Goal: Task Accomplishment & Management: Use online tool/utility

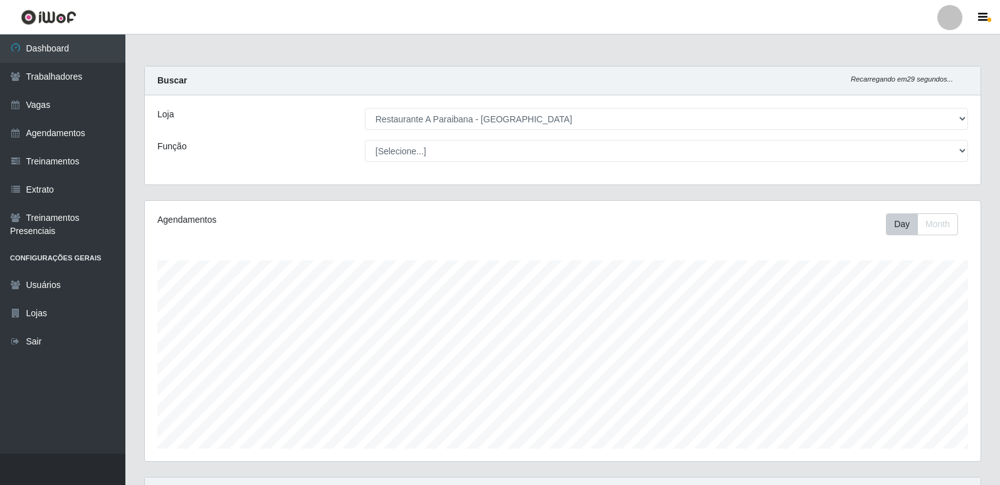
select select "342"
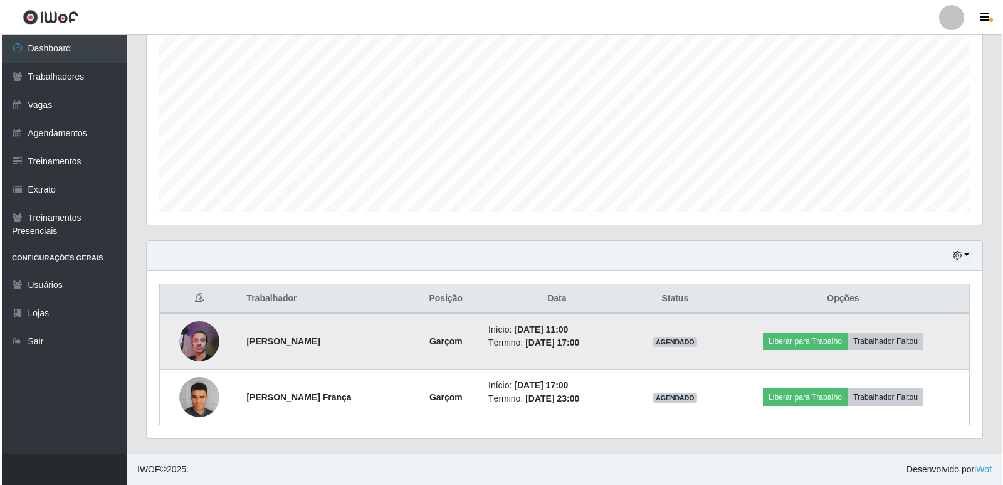
scroll to position [260, 836]
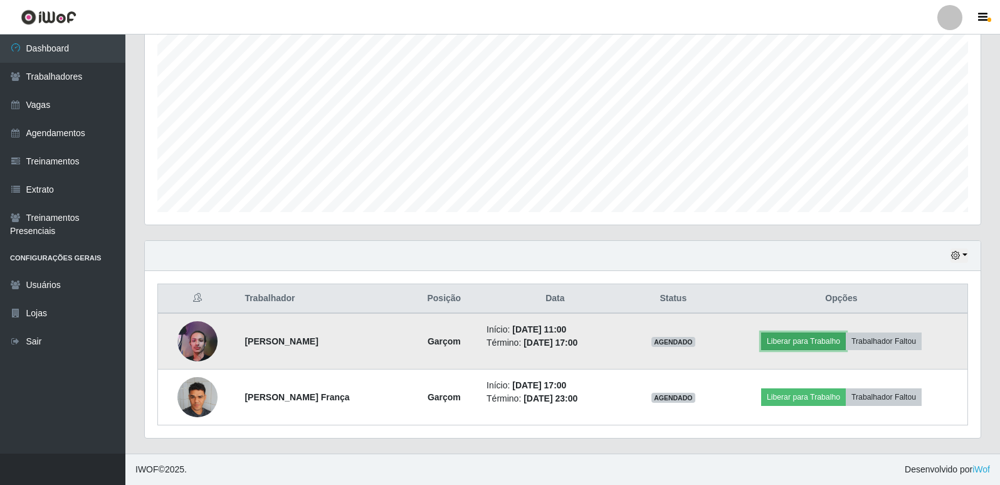
click at [833, 334] on button "Liberar para Trabalho" at bounding box center [803, 341] width 85 height 18
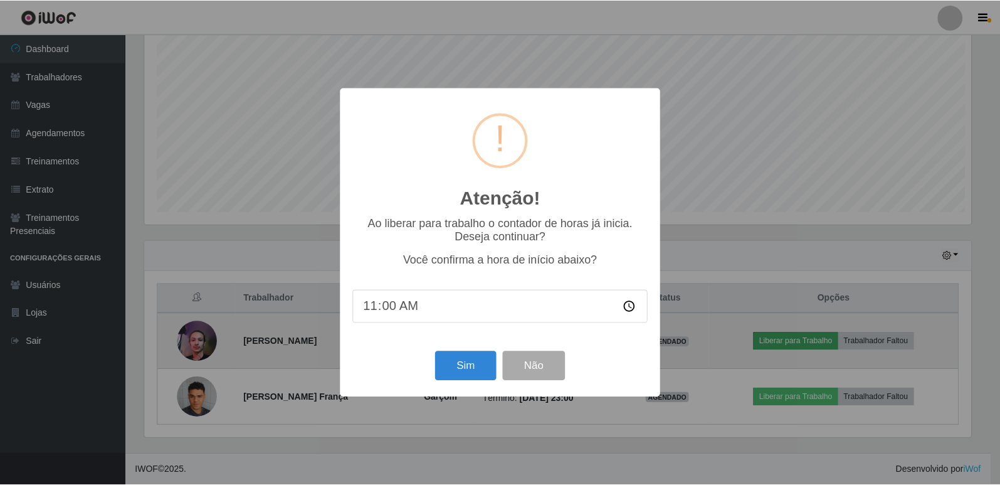
scroll to position [260, 829]
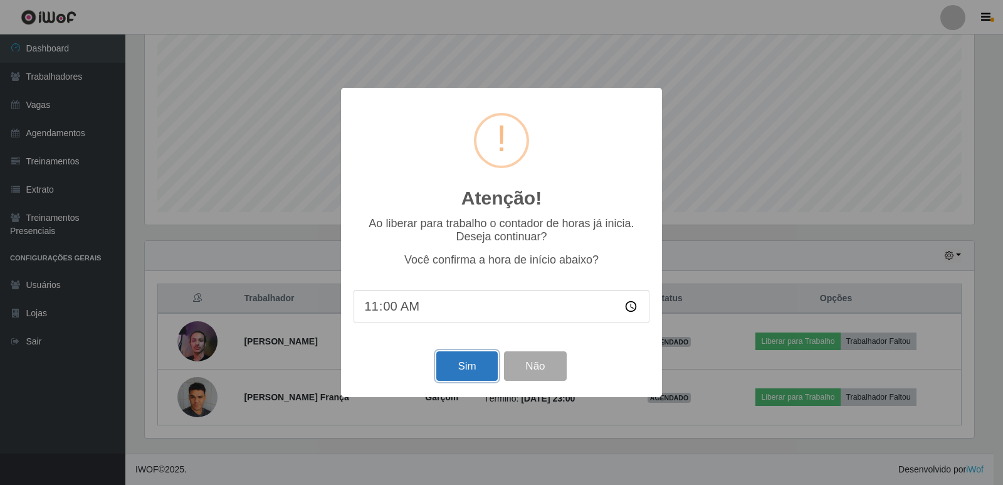
click at [467, 366] on button "Sim" at bounding box center [466, 365] width 61 height 29
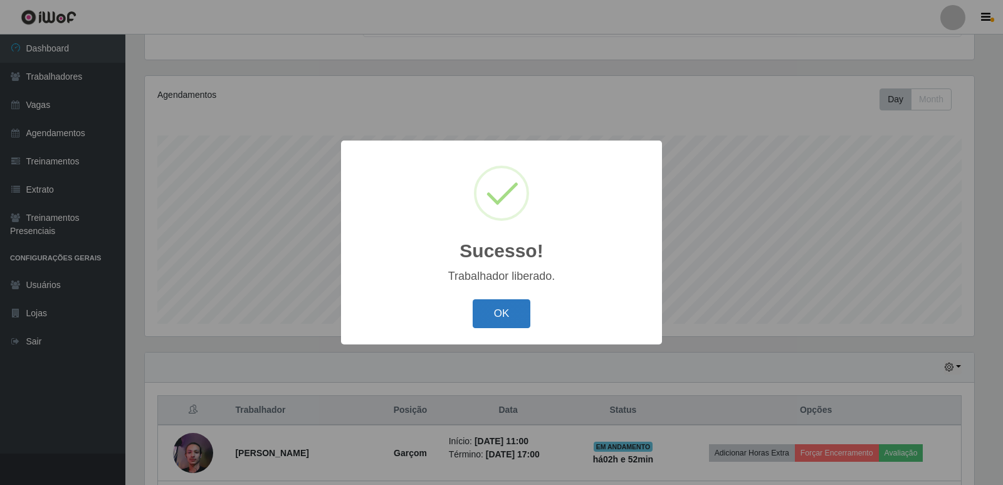
click at [497, 317] on button "OK" at bounding box center [502, 313] width 58 height 29
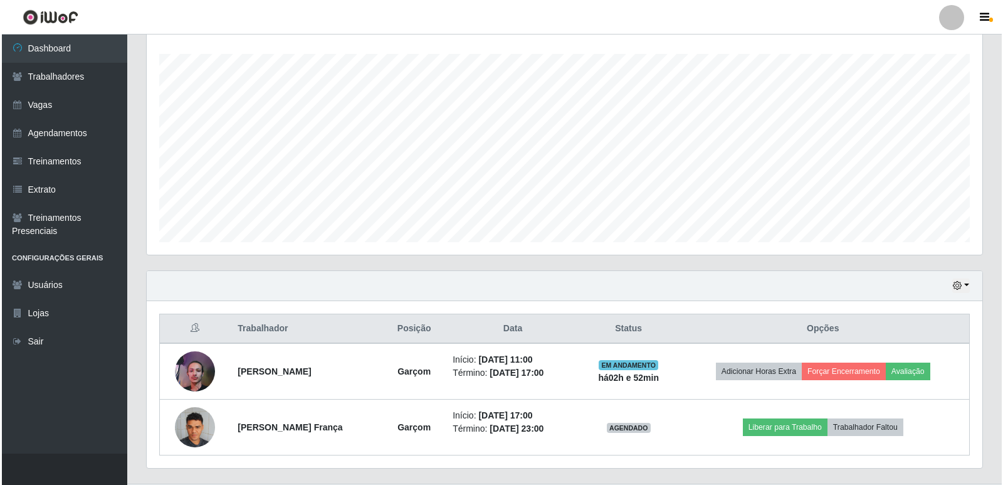
scroll to position [236, 0]
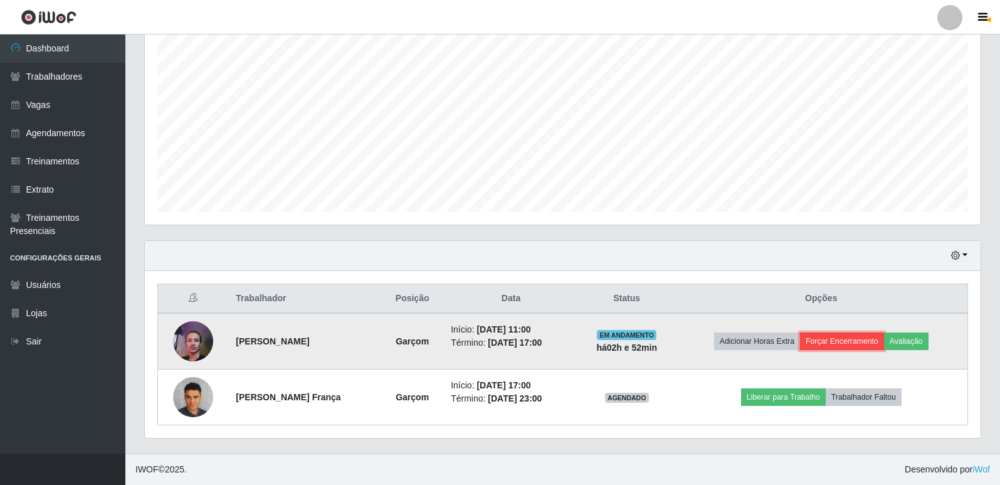
click at [833, 341] on button "Forçar Encerramento" at bounding box center [842, 341] width 84 height 18
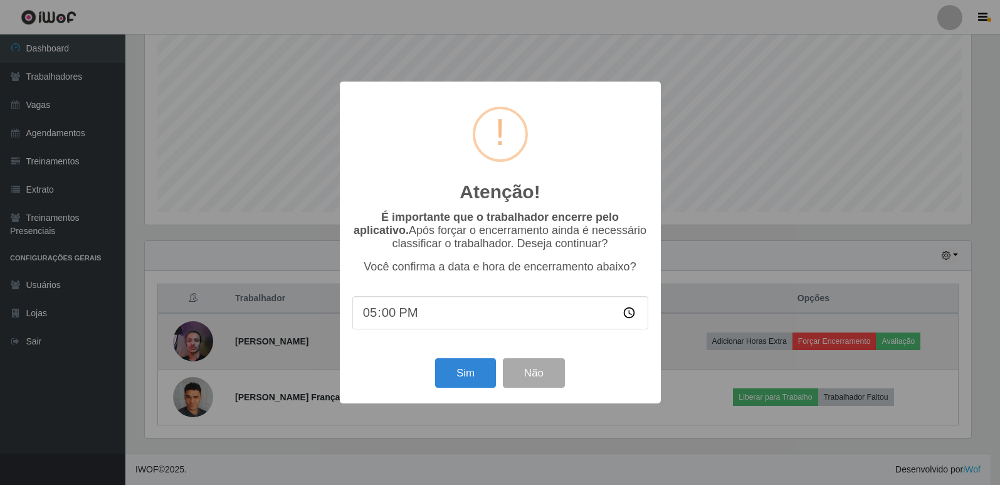
scroll to position [260, 829]
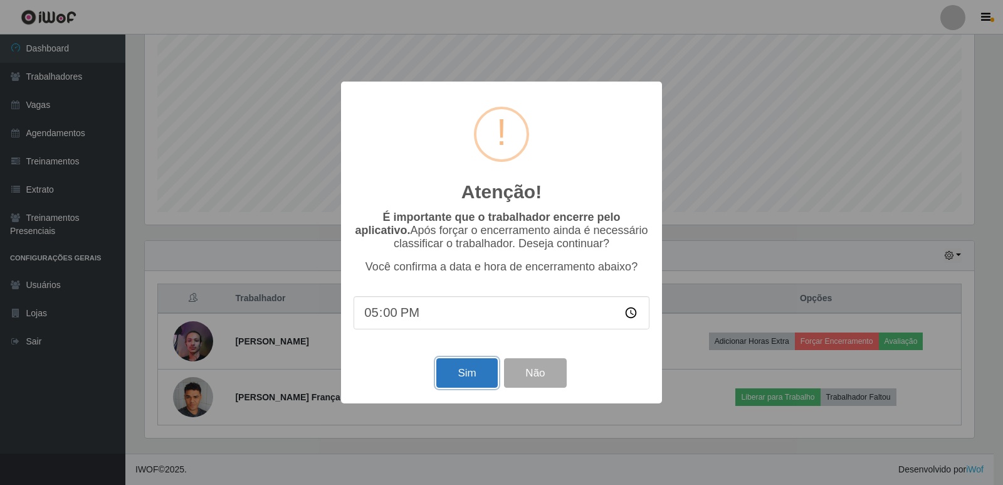
click at [468, 379] on button "Sim" at bounding box center [466, 372] width 61 height 29
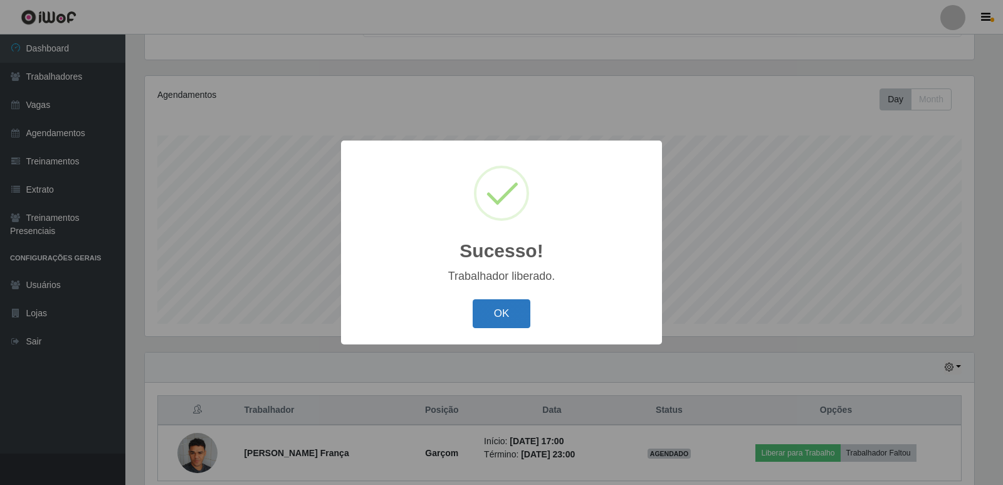
click at [494, 312] on button "OK" at bounding box center [502, 313] width 58 height 29
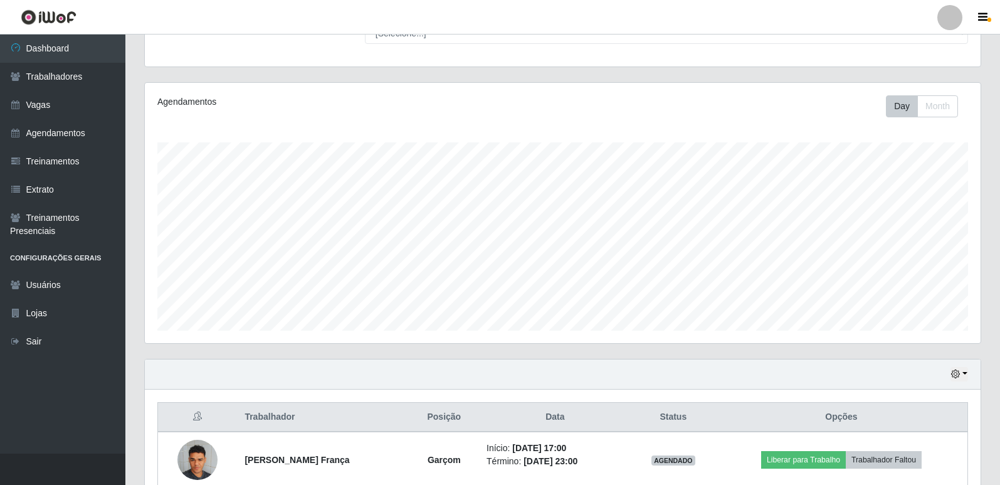
scroll to position [181, 0]
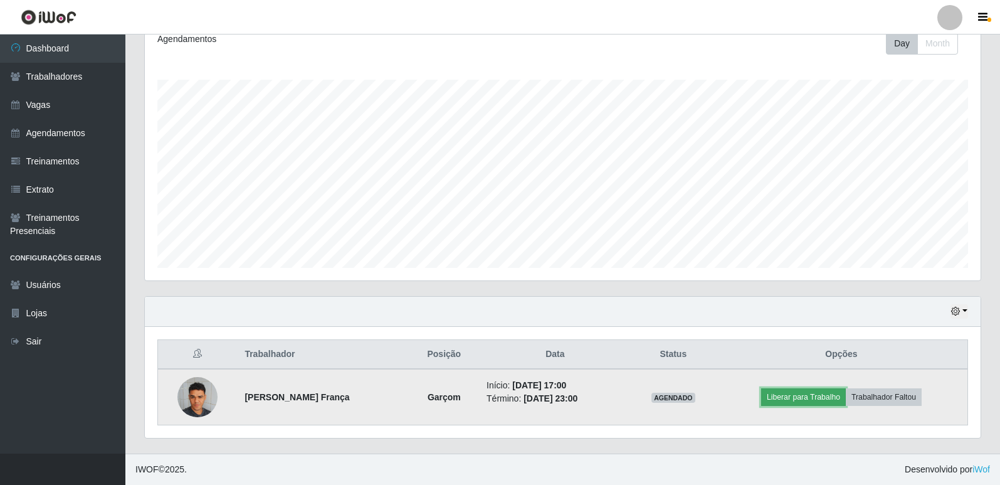
click at [801, 399] on button "Liberar para Trabalho" at bounding box center [803, 397] width 85 height 18
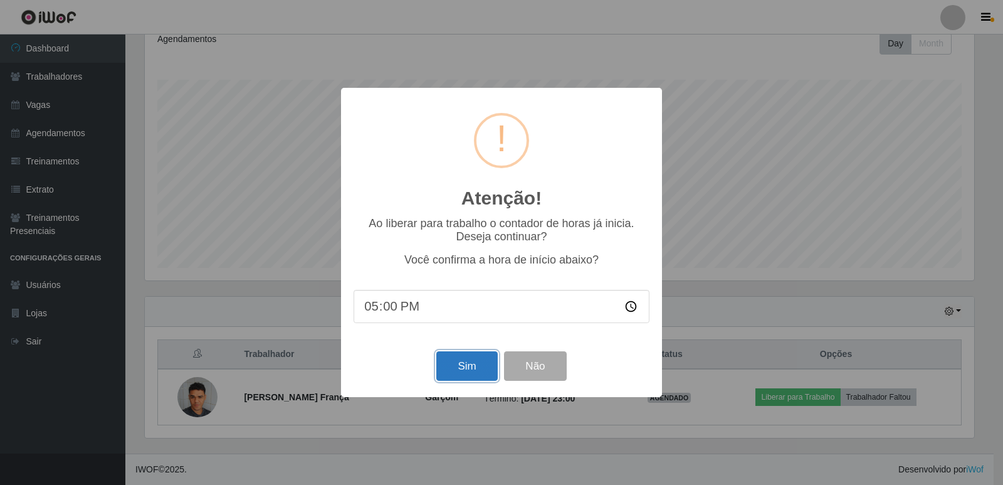
click at [475, 372] on button "Sim" at bounding box center [466, 365] width 61 height 29
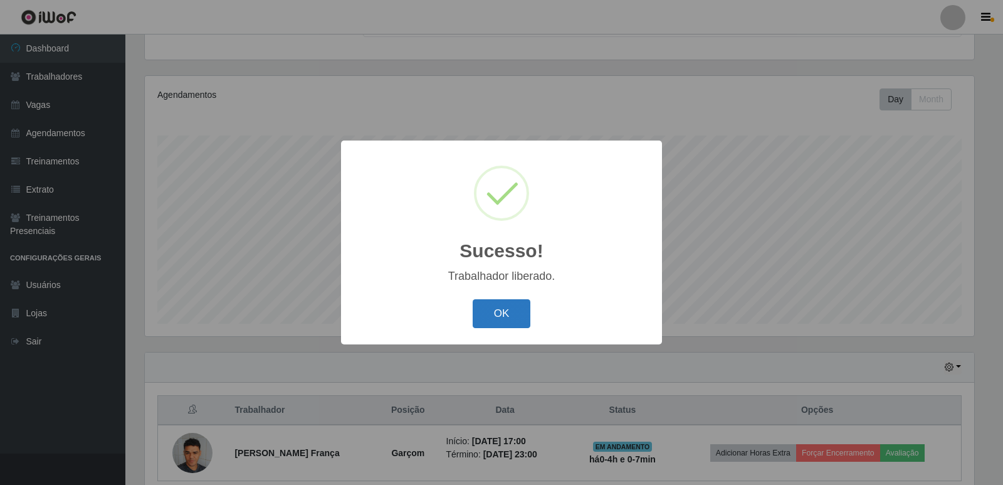
click at [505, 313] on button "OK" at bounding box center [502, 313] width 58 height 29
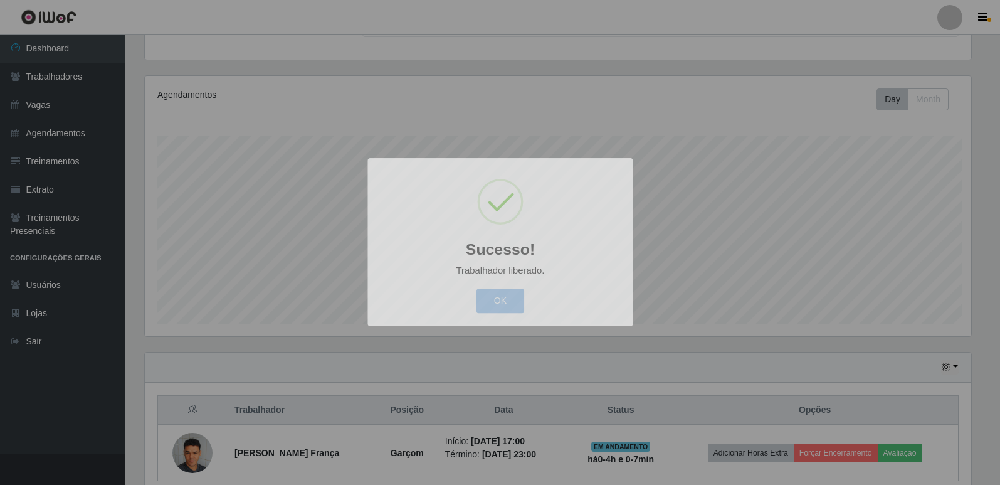
scroll to position [0, 0]
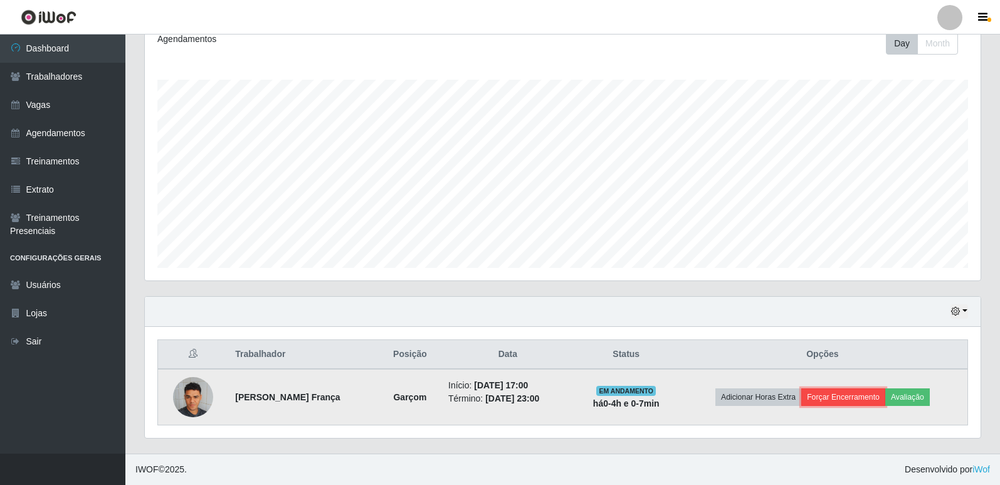
click at [861, 396] on button "Forçar Encerramento" at bounding box center [843, 397] width 84 height 18
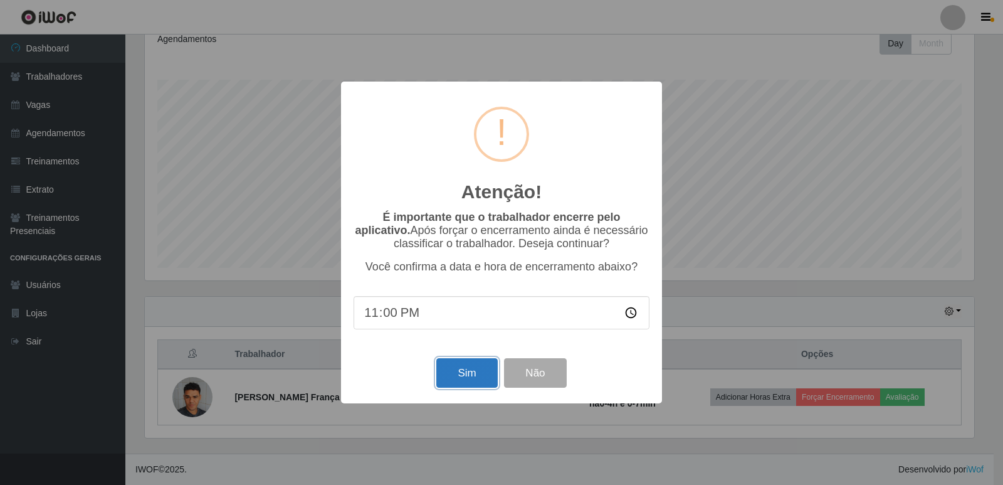
click at [486, 376] on button "Sim" at bounding box center [466, 372] width 61 height 29
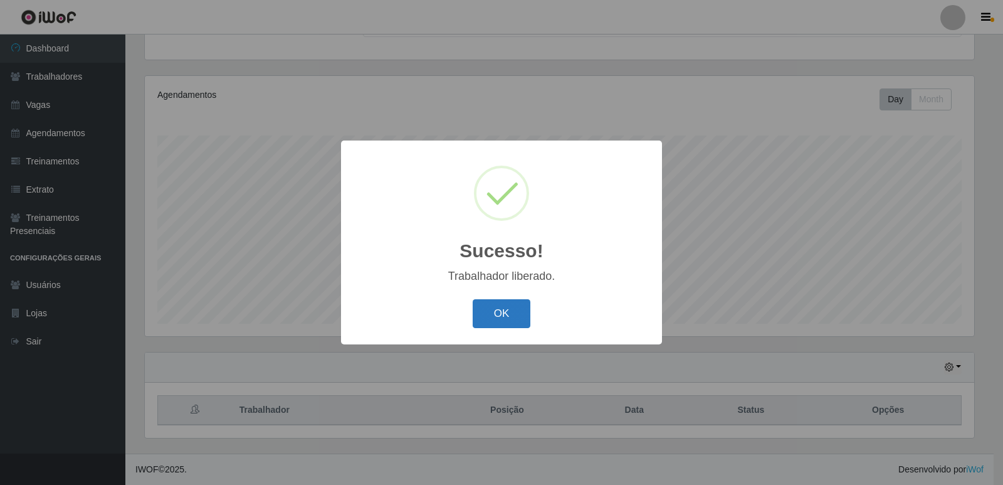
click at [502, 308] on button "OK" at bounding box center [502, 313] width 58 height 29
